Goal: Task Accomplishment & Management: Manage account settings

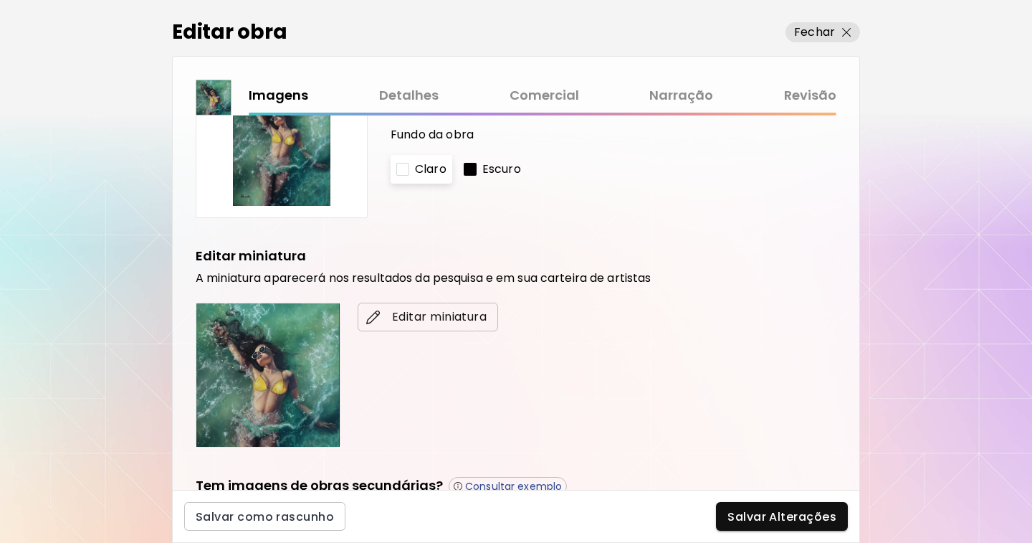
scroll to position [98, 0]
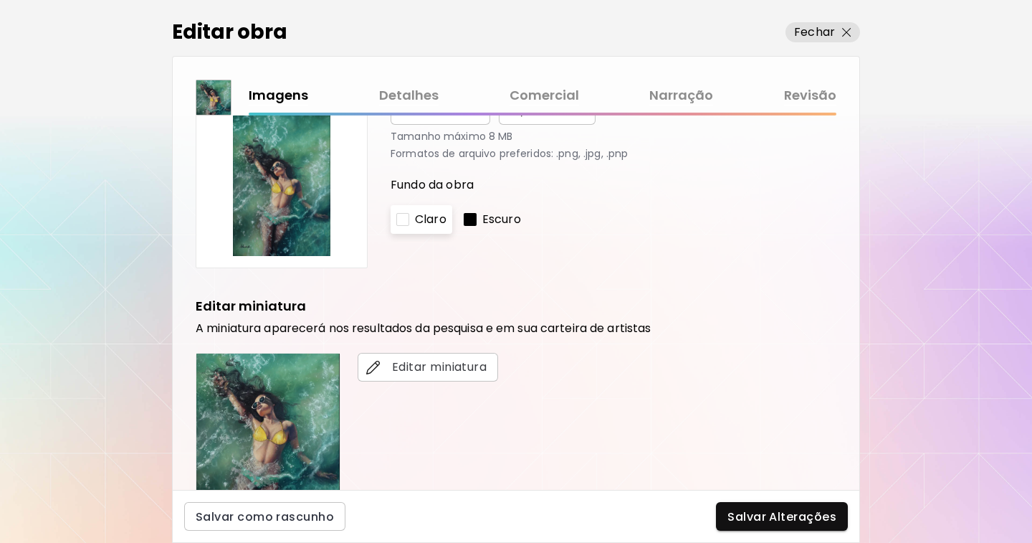
click at [549, 87] on link "Comercial" at bounding box center [545, 95] width 70 height 21
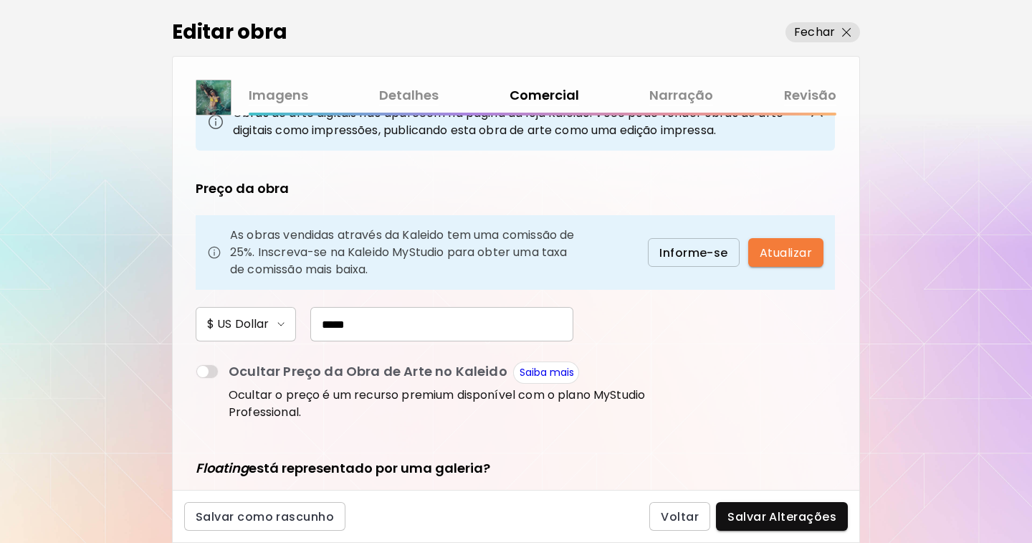
scroll to position [143, 0]
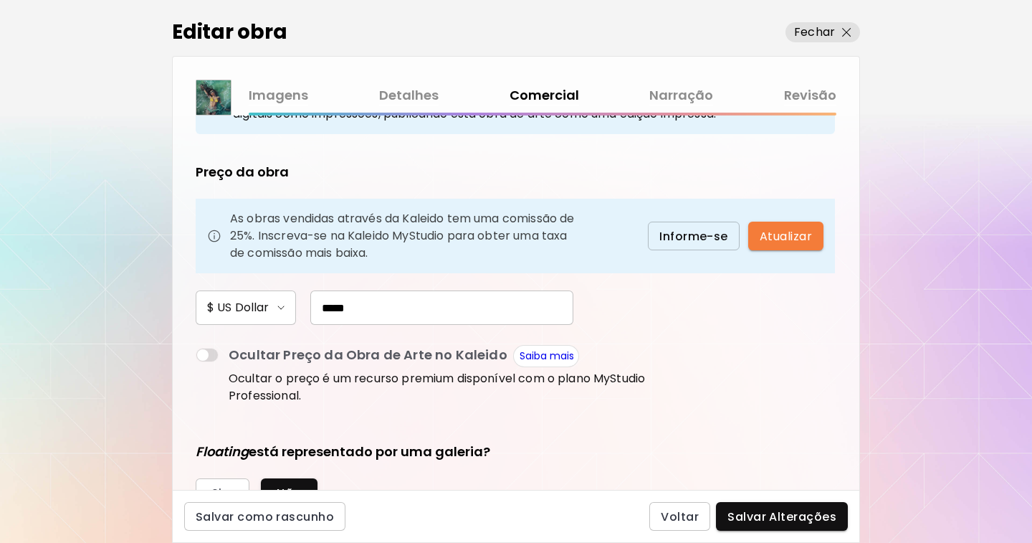
click at [351, 308] on input "*****" at bounding box center [441, 307] width 263 height 34
type input "*****"
click at [800, 220] on div "As obras vendidas através da Kaleido tem uma comissão de 25%. Inscreva-se na Ka…" at bounding box center [515, 236] width 639 height 75
click at [804, 235] on span "Atualizar" at bounding box center [786, 236] width 52 height 15
click at [778, 517] on span "Salvar Alterações" at bounding box center [782, 516] width 109 height 15
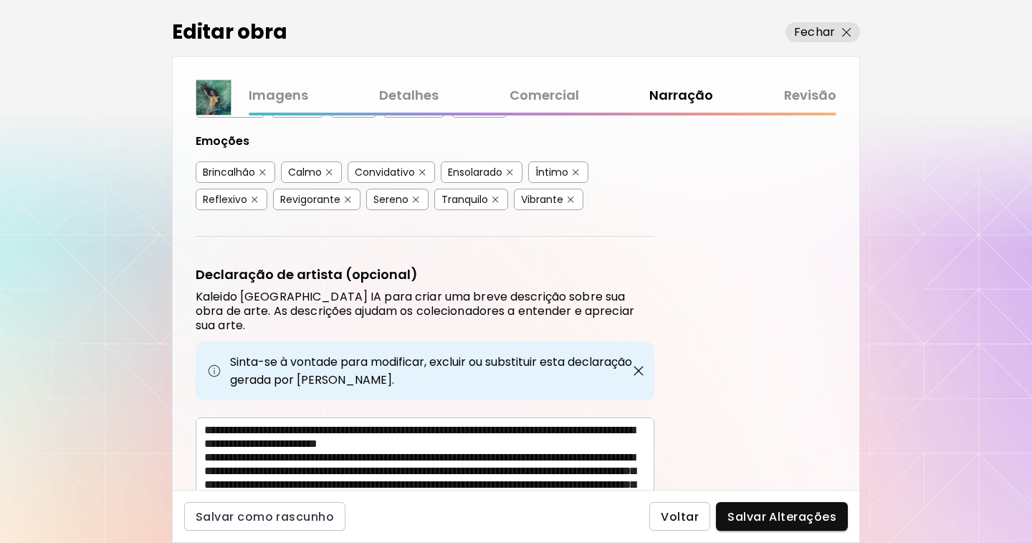
scroll to position [396, 0]
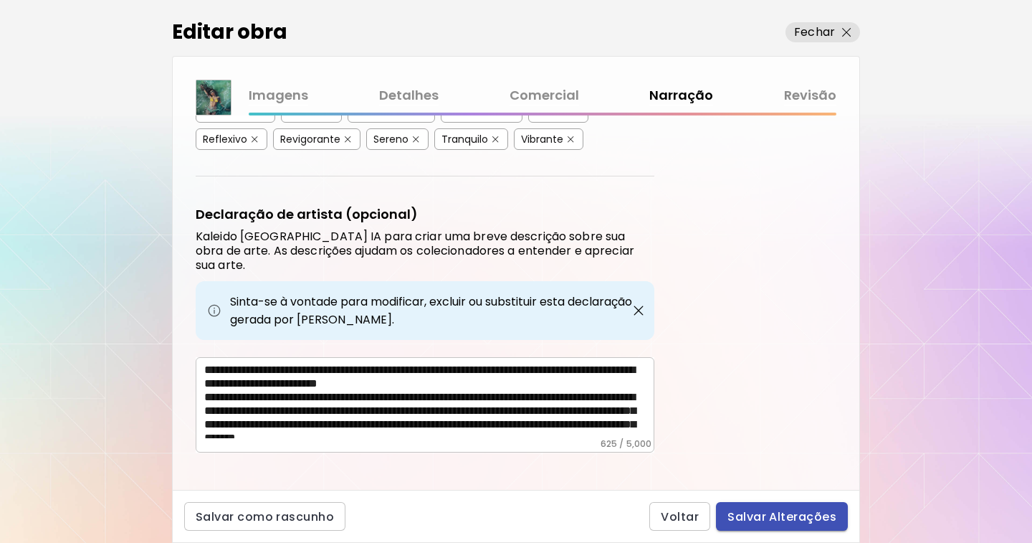
click at [756, 515] on span "Salvar Alterações" at bounding box center [782, 516] width 109 height 15
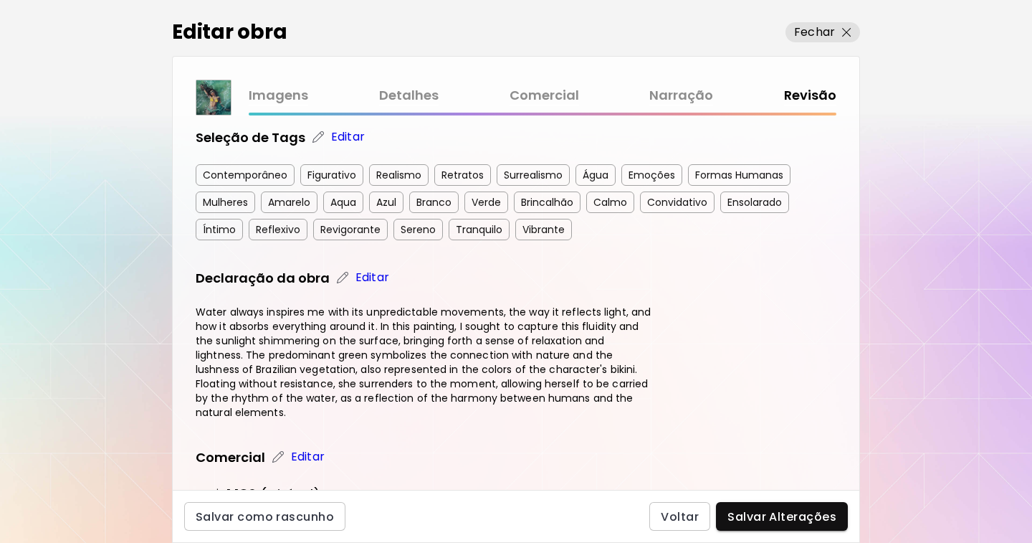
scroll to position [337, 0]
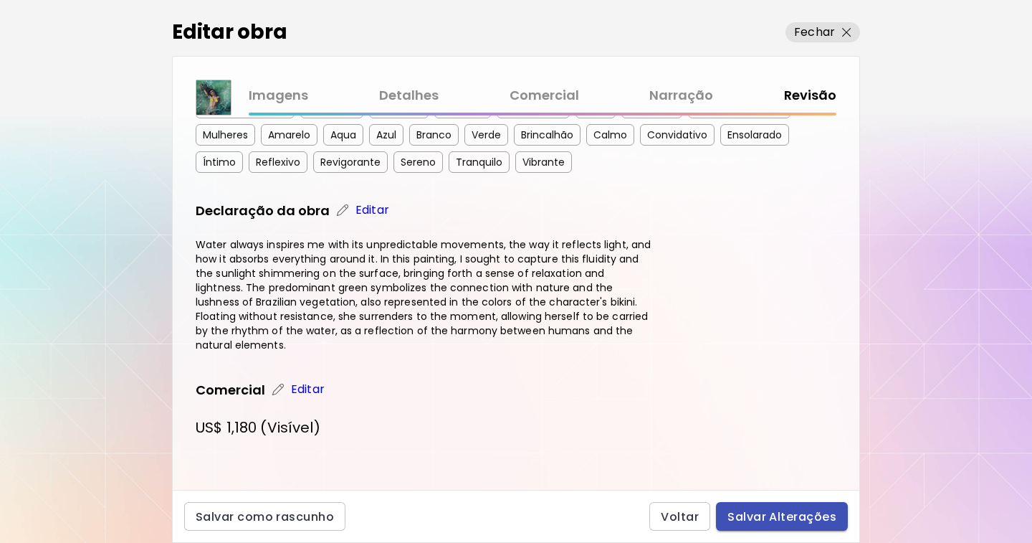
click at [766, 518] on span "Salvar Alterações" at bounding box center [782, 516] width 109 height 15
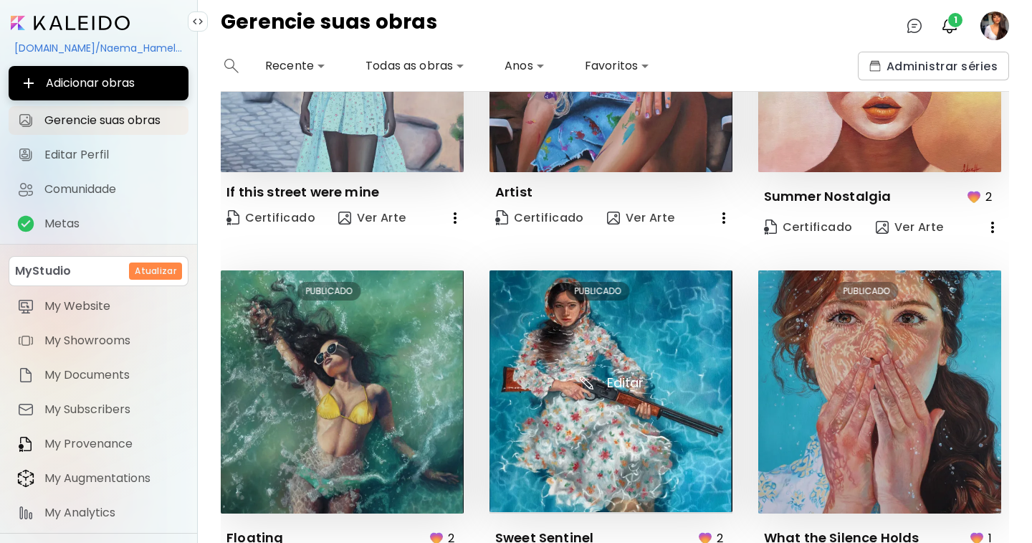
scroll to position [967, 0]
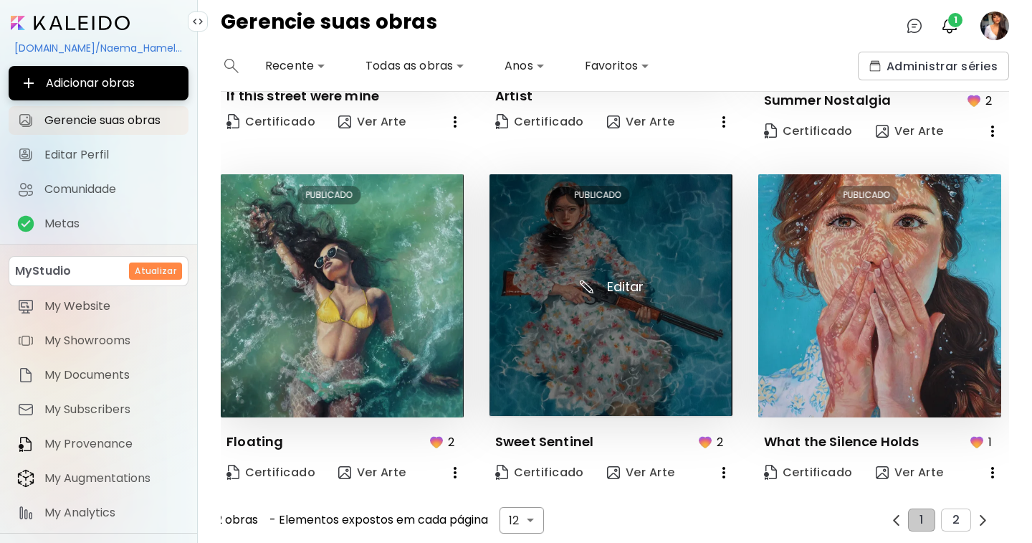
click at [610, 229] on img at bounding box center [611, 295] width 243 height 242
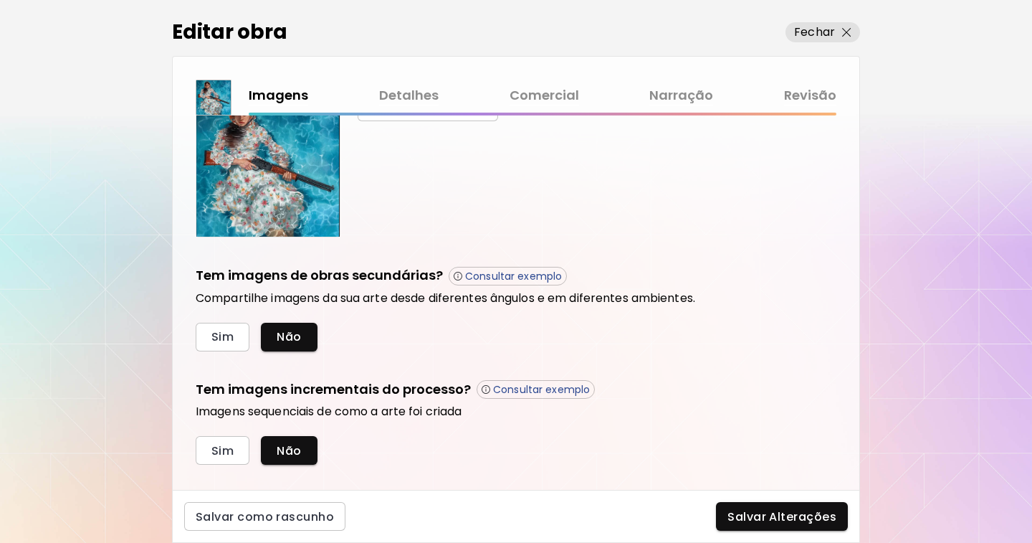
scroll to position [385, 0]
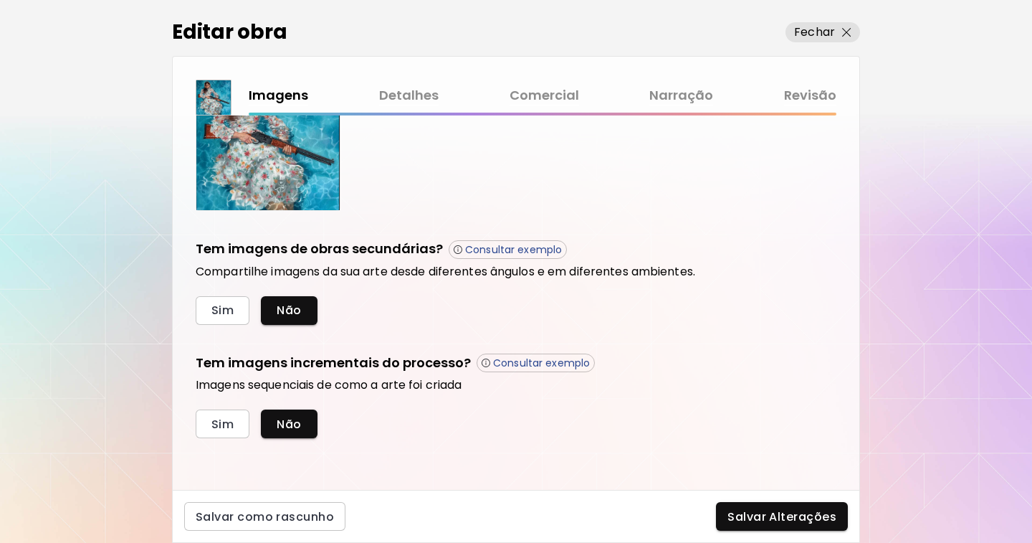
click at [558, 93] on link "Comercial" at bounding box center [545, 95] width 70 height 21
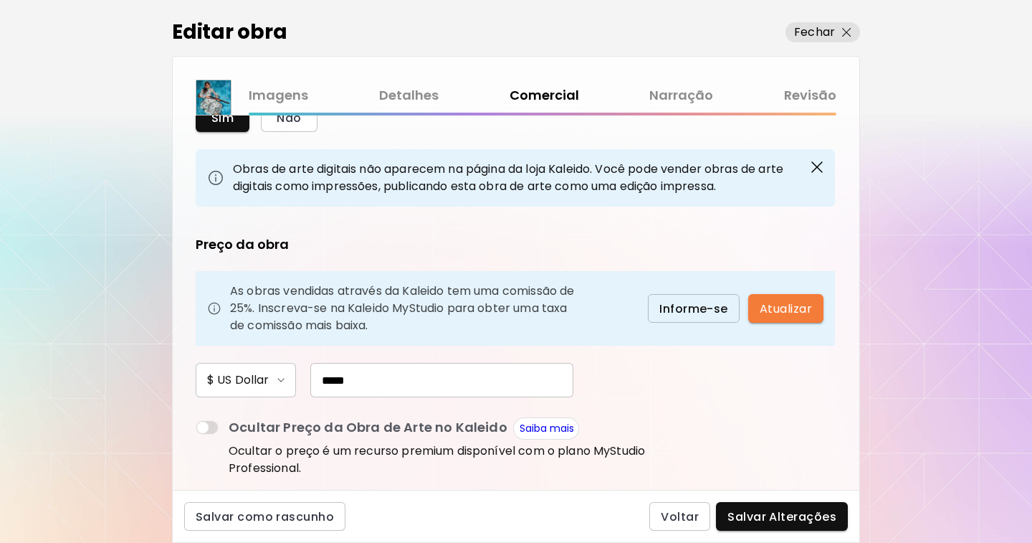
scroll to position [72, 0]
click at [350, 376] on input "*****" at bounding box center [441, 379] width 263 height 34
type input "*"
type input "*****"
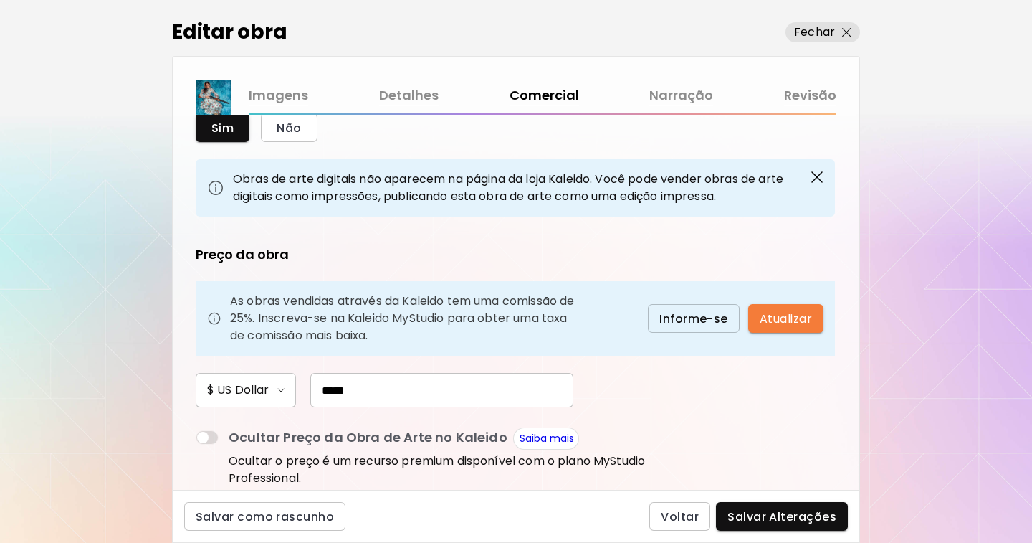
scroll to position [143, 0]
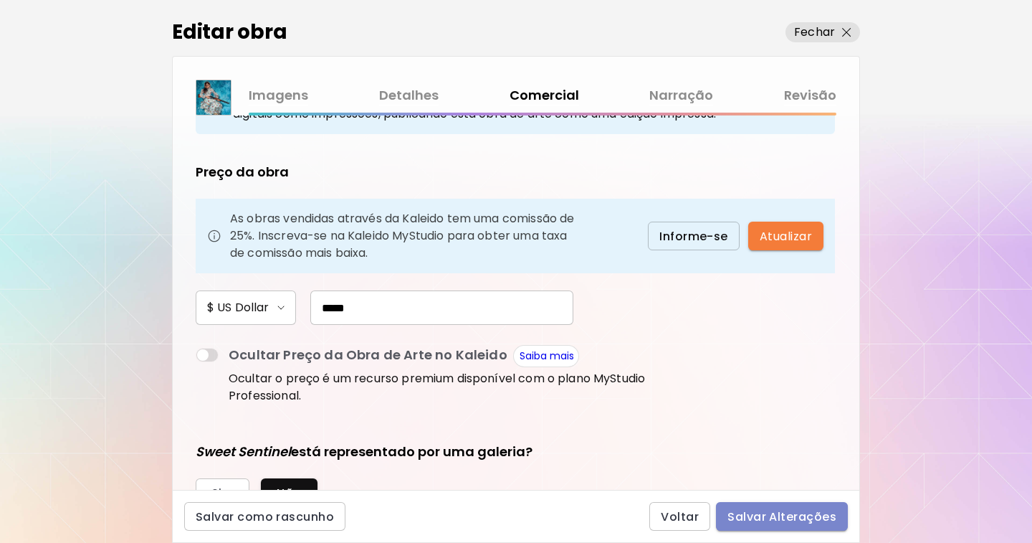
click at [810, 512] on span "Salvar Alterações" at bounding box center [782, 516] width 109 height 15
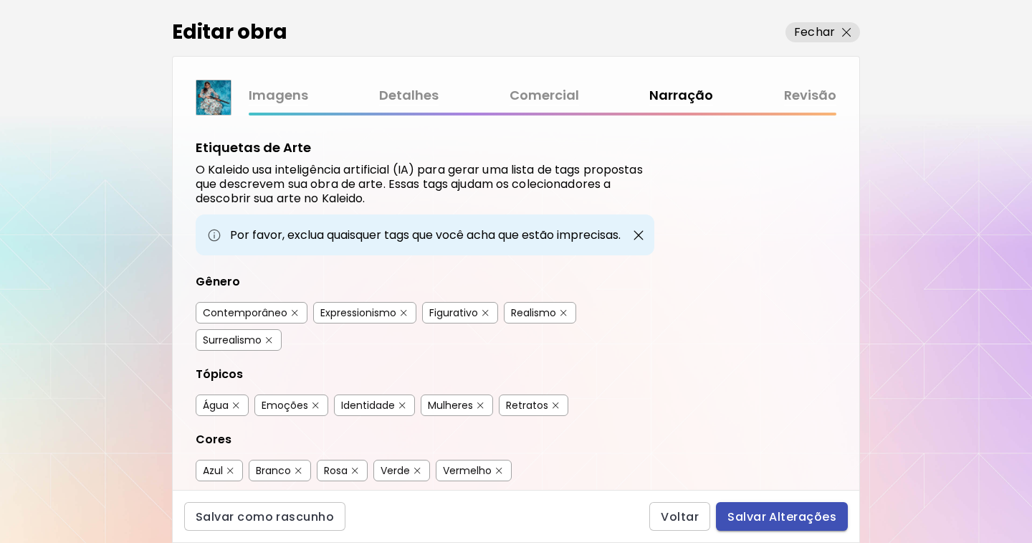
click at [818, 522] on span "Salvar Alterações" at bounding box center [782, 516] width 109 height 15
